Goal: Task Accomplishment & Management: Complete application form

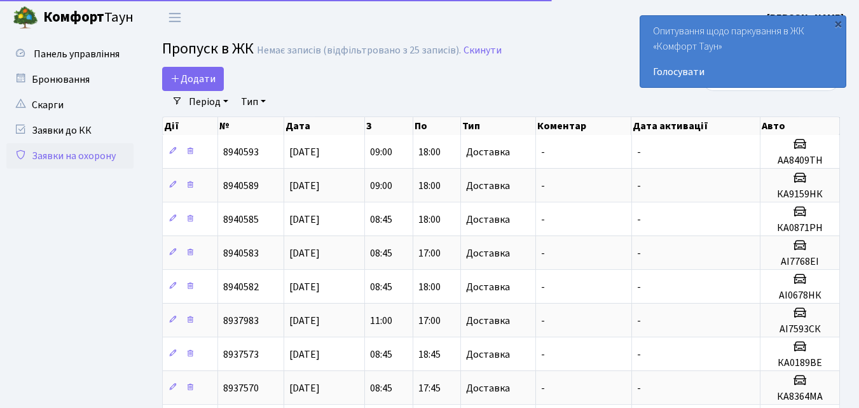
select select "25"
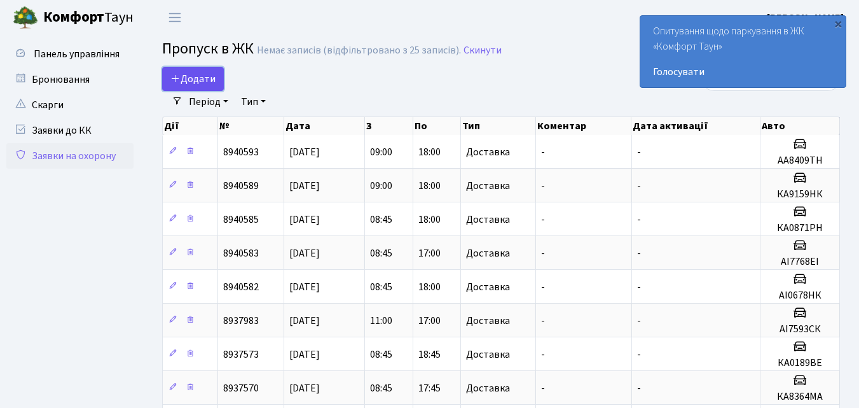
click at [198, 77] on span "Додати" at bounding box center [192, 79] width 45 height 14
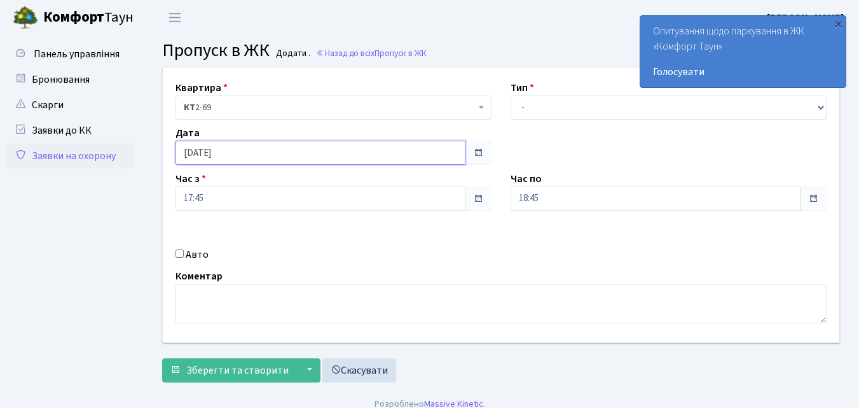
click at [406, 155] on input "[DATE]" at bounding box center [321, 153] width 290 height 24
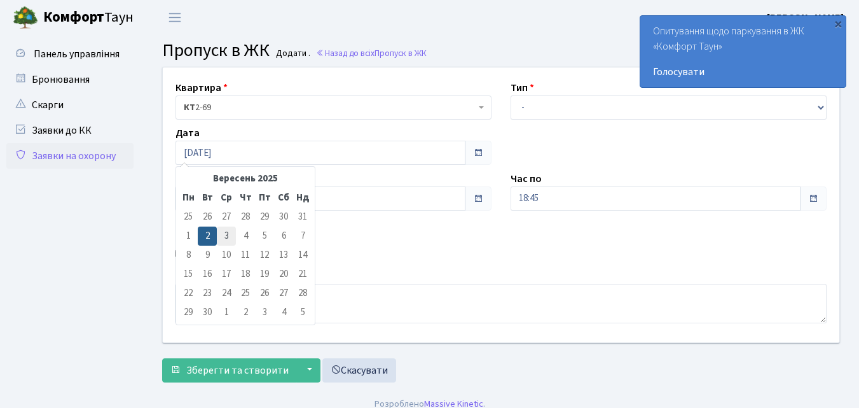
click at [224, 231] on td "3" at bounding box center [226, 235] width 19 height 19
type input "[DATE]"
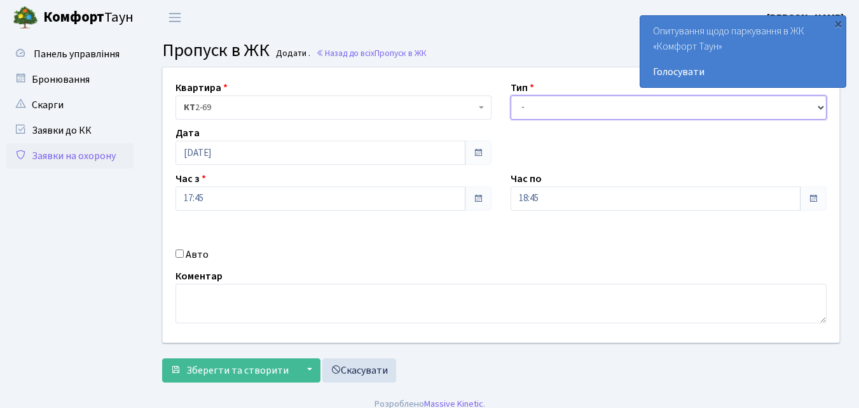
click at [520, 104] on select "- Доставка Таксі Гості Сервіс" at bounding box center [669, 107] width 316 height 24
select select "1"
click at [511, 95] on select "- Доставка Таксі Гості Сервіс" at bounding box center [669, 107] width 316 height 24
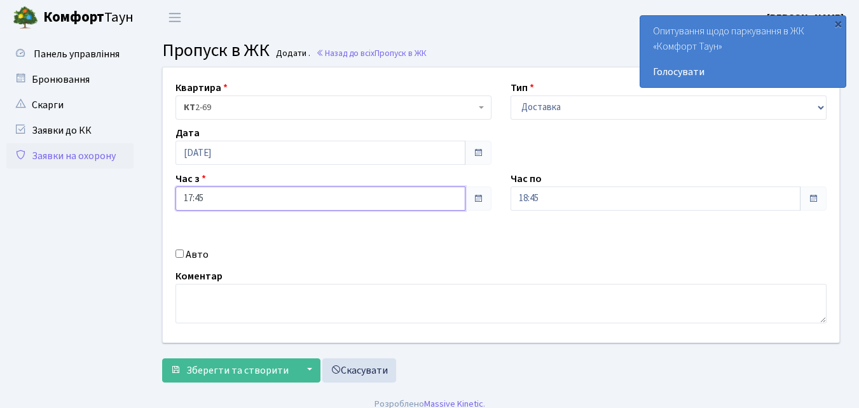
click at [214, 195] on input "17:45" at bounding box center [321, 198] width 290 height 24
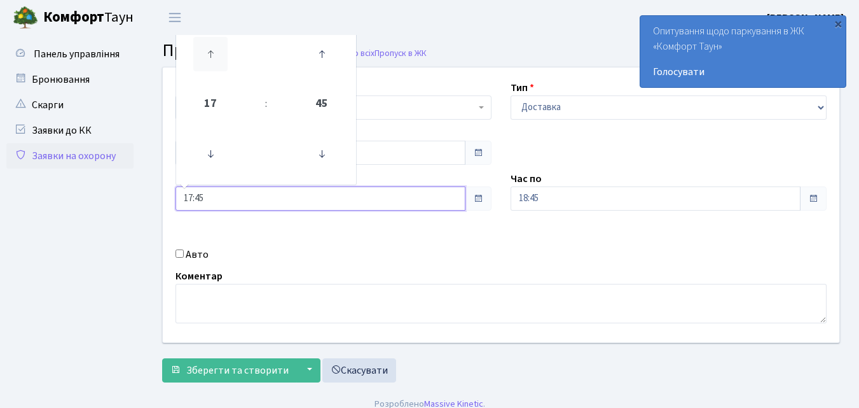
click at [210, 56] on icon at bounding box center [210, 54] width 34 height 34
click at [211, 153] on icon at bounding box center [210, 154] width 34 height 34
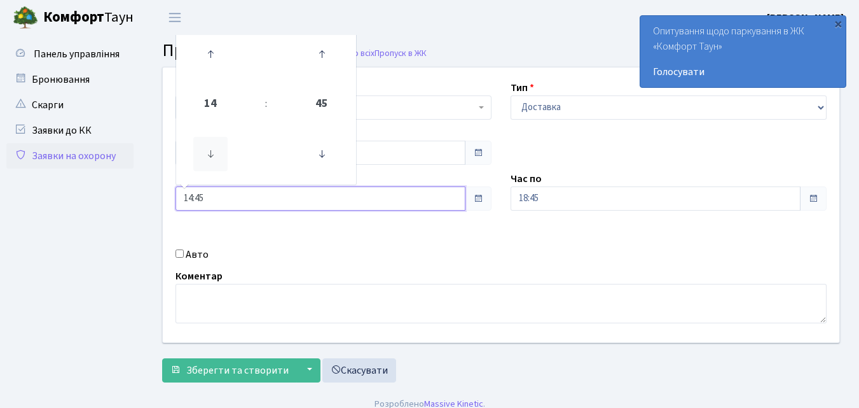
click at [211, 152] on icon at bounding box center [210, 154] width 34 height 34
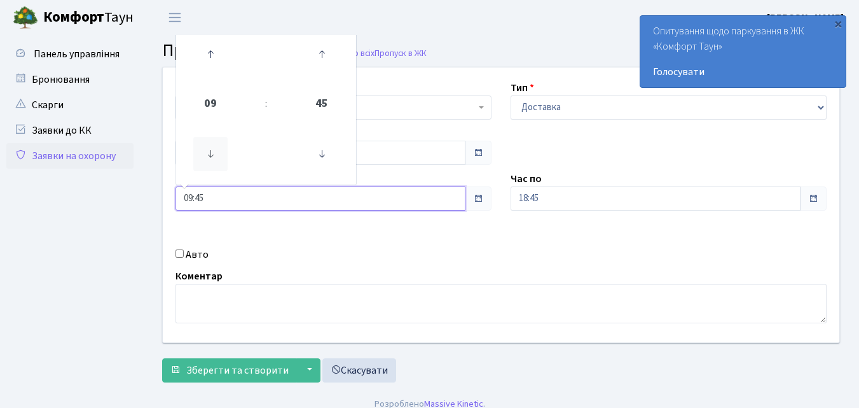
click at [211, 151] on icon at bounding box center [210, 154] width 34 height 34
type input "08:45"
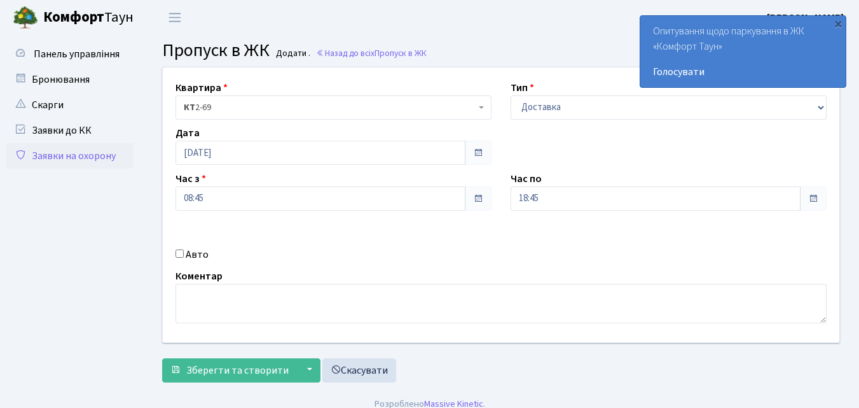
click at [177, 251] on input "Авто" at bounding box center [180, 253] width 8 height 8
checkbox input "true"
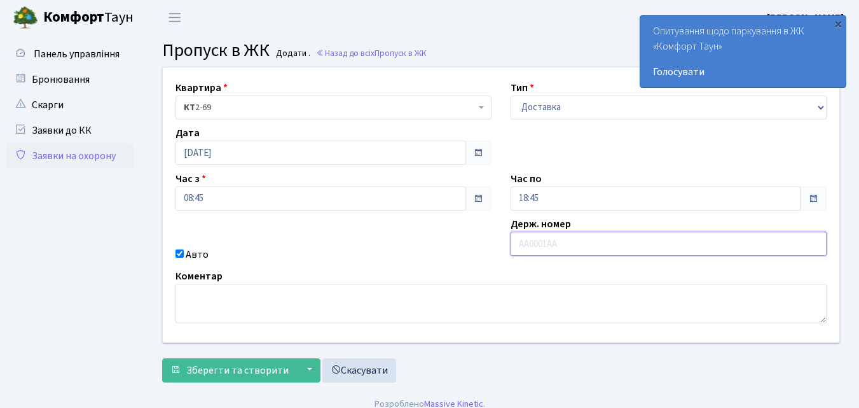
click at [548, 244] on input "text" at bounding box center [669, 243] width 316 height 24
type input "КА0189ВЕ"
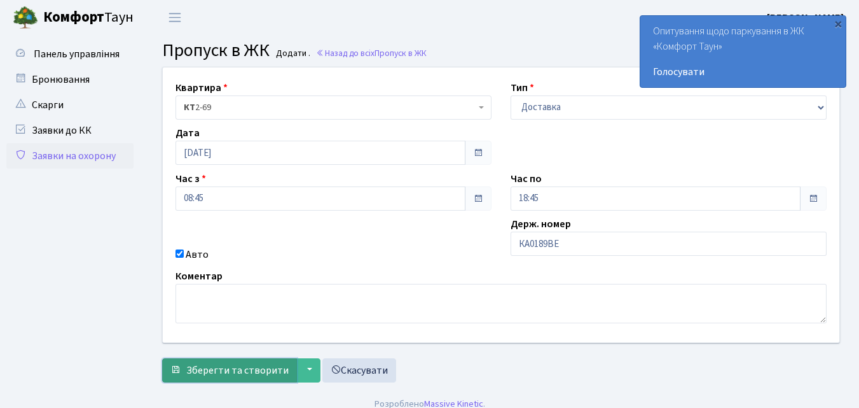
click at [262, 371] on span "Зберегти та створити" at bounding box center [237, 370] width 102 height 14
